Goal: Transaction & Acquisition: Download file/media

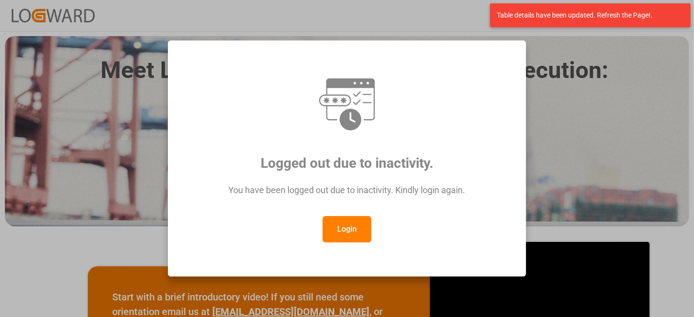
click at [359, 233] on button "Login" at bounding box center [347, 229] width 49 height 26
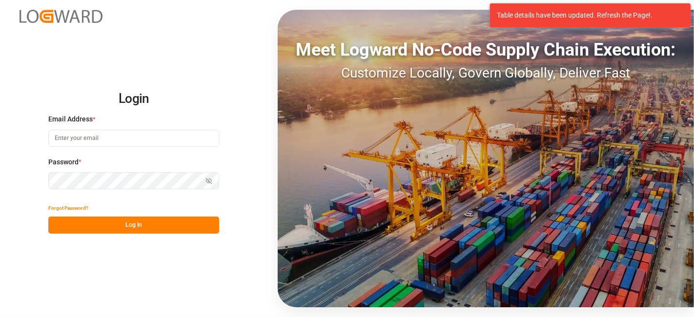
type input "agnes.stafiniak@jamindustries.com"
click at [164, 227] on button "Log In" at bounding box center [133, 225] width 171 height 17
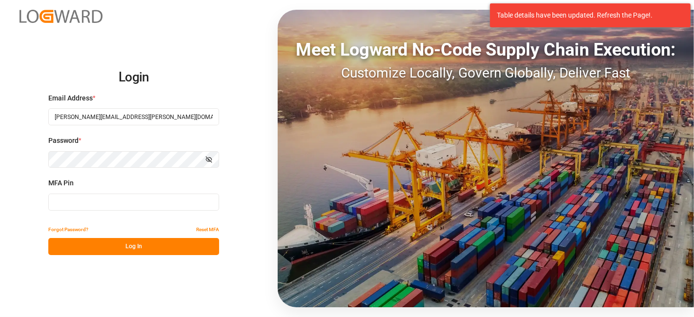
click at [97, 205] on input at bounding box center [133, 202] width 171 height 17
type input "635507"
click at [130, 251] on button "Log In" at bounding box center [133, 246] width 171 height 17
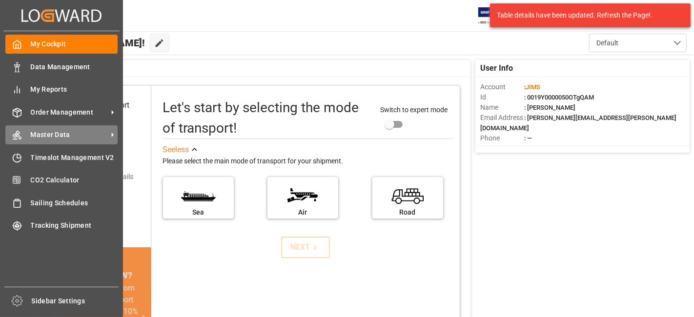
click at [45, 128] on div "Master Data Master Data" at bounding box center [61, 134] width 112 height 19
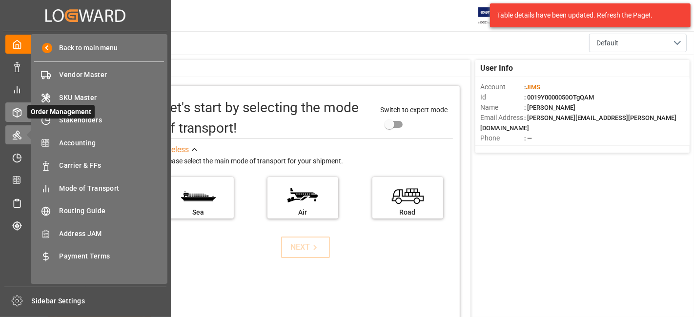
click at [17, 109] on icon at bounding box center [17, 113] width 10 height 10
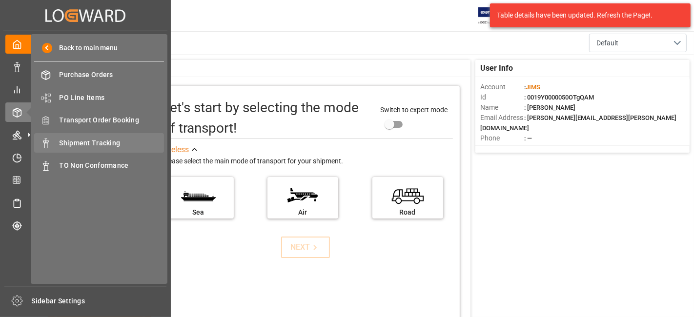
click at [93, 143] on span "Shipment Tracking" at bounding box center [112, 143] width 105 height 10
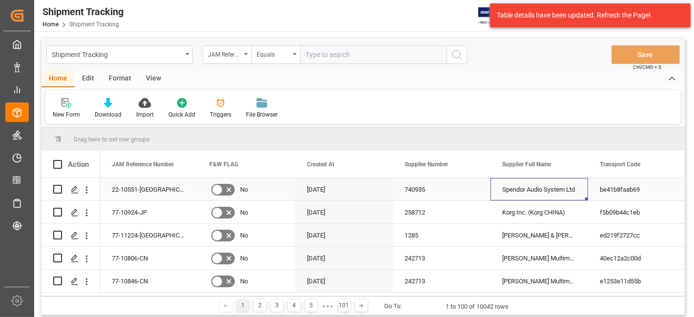
click at [529, 194] on div "Spendor Audio System Ltd" at bounding box center [540, 189] width 98 height 22
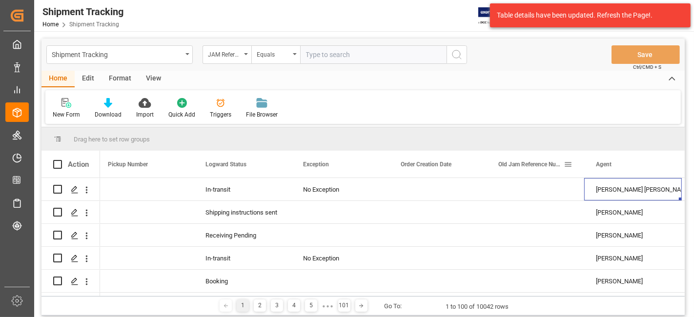
scroll to position [0, 980]
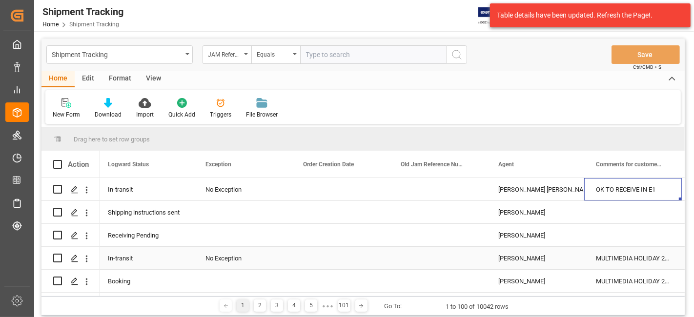
click at [615, 258] on div "MULTIMEDIA HOLIDAY 2025" at bounding box center [633, 258] width 98 height 22
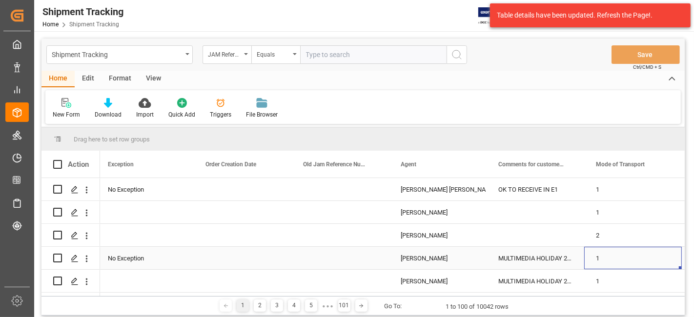
scroll to position [0, 1078]
click at [570, 165] on span at bounding box center [568, 164] width 9 height 9
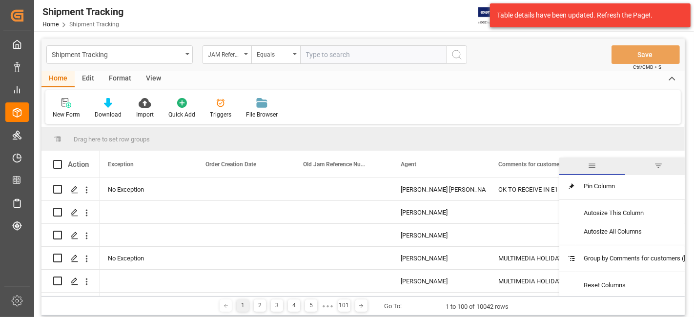
click at [654, 164] on span "filter" at bounding box center [658, 166] width 9 height 9
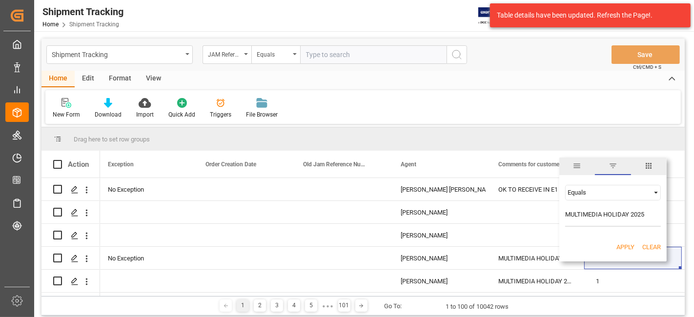
type input "MULTIMEDIA HOLIDAY 2025"
click at [626, 248] on button "Apply" at bounding box center [626, 248] width 18 height 10
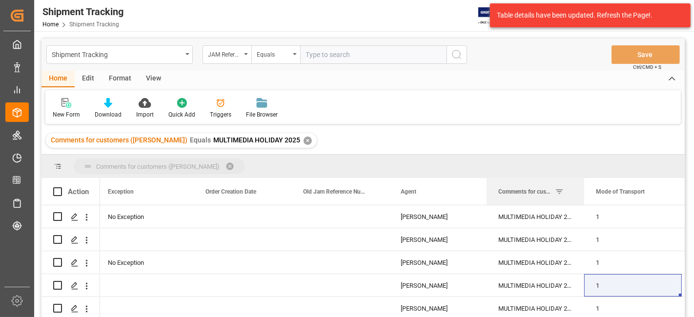
drag, startPoint x: 526, startPoint y: 193, endPoint x: 517, endPoint y: 174, distance: 21.0
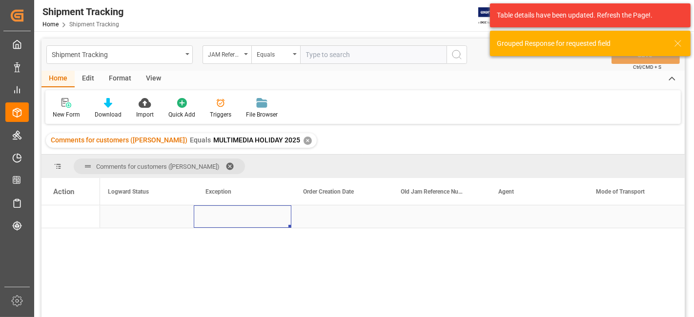
click at [280, 207] on div "Press SPACE to select this row." at bounding box center [243, 217] width 98 height 22
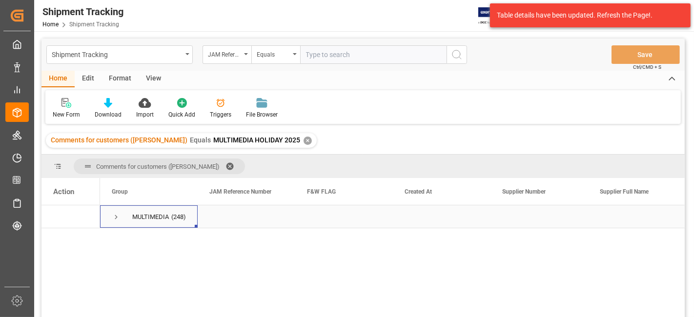
click at [115, 217] on span "Press SPACE to select this row." at bounding box center [116, 217] width 9 height 9
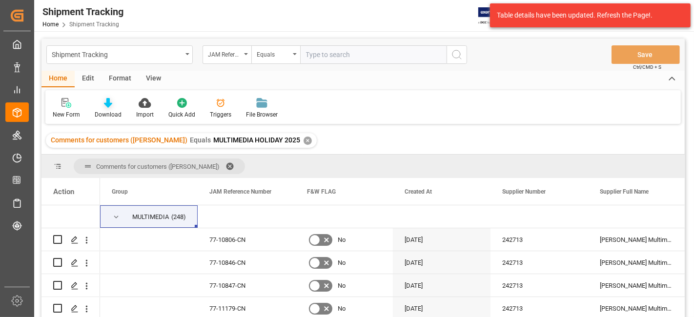
click at [109, 104] on icon at bounding box center [108, 103] width 8 height 10
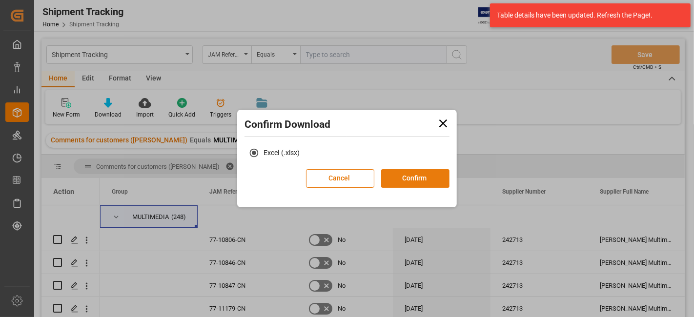
click at [407, 175] on button "Confirm" at bounding box center [415, 178] width 68 height 19
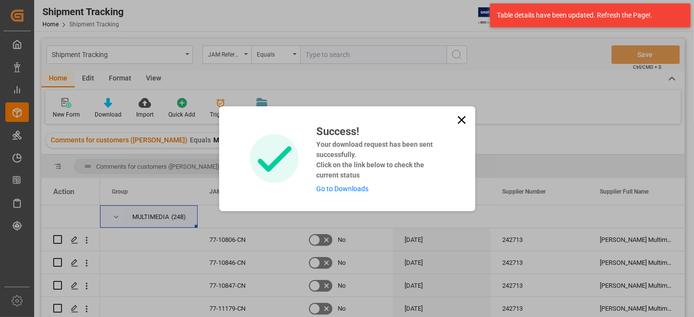
click at [339, 191] on link "Go to Downloads" at bounding box center [342, 189] width 52 height 8
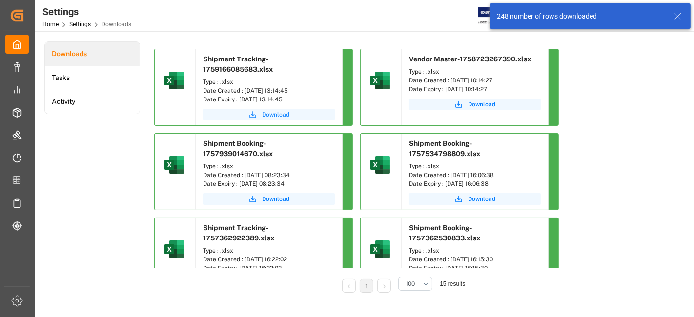
click at [280, 117] on span "Download" at bounding box center [275, 114] width 27 height 9
